Goal: Task Accomplishment & Management: Use online tool/utility

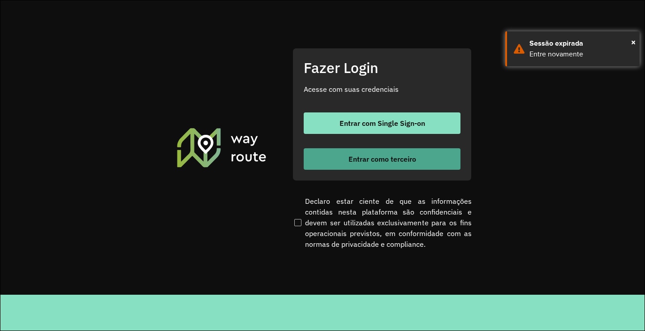
click at [332, 149] on button "Entrar como terceiro" at bounding box center [382, 159] width 157 height 22
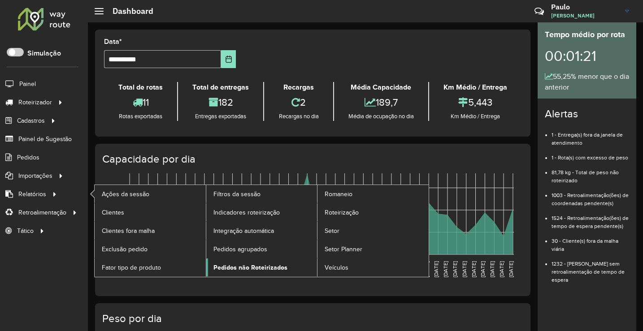
click at [246, 262] on link "Pedidos não Roteirizados" at bounding box center [261, 268] width 111 height 18
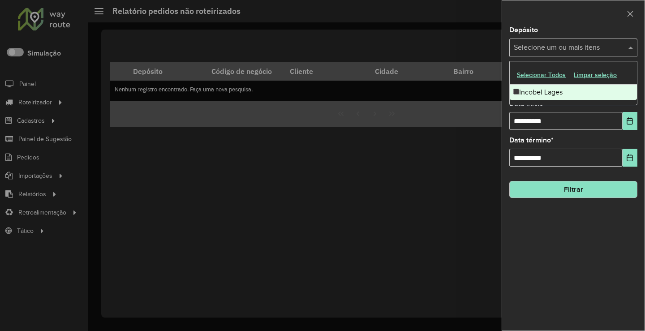
click at [560, 52] on input "text" at bounding box center [569, 48] width 115 height 11
click at [546, 89] on div "Incobel Lages" at bounding box center [573, 92] width 127 height 15
click at [554, 188] on button "Filtrar" at bounding box center [573, 189] width 128 height 17
